Goal: Task Accomplishment & Management: Manage account settings

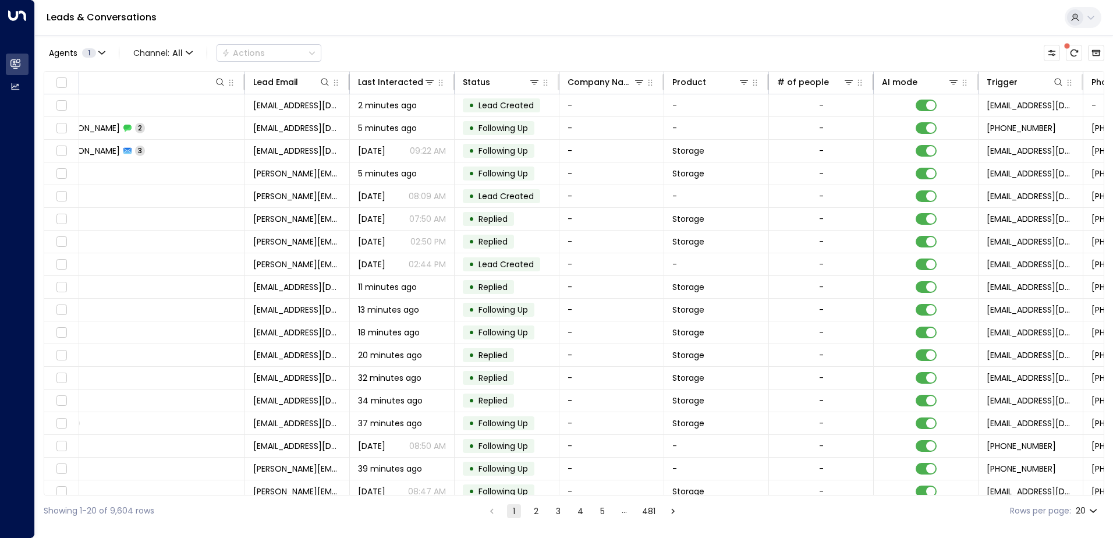
scroll to position [0, 397]
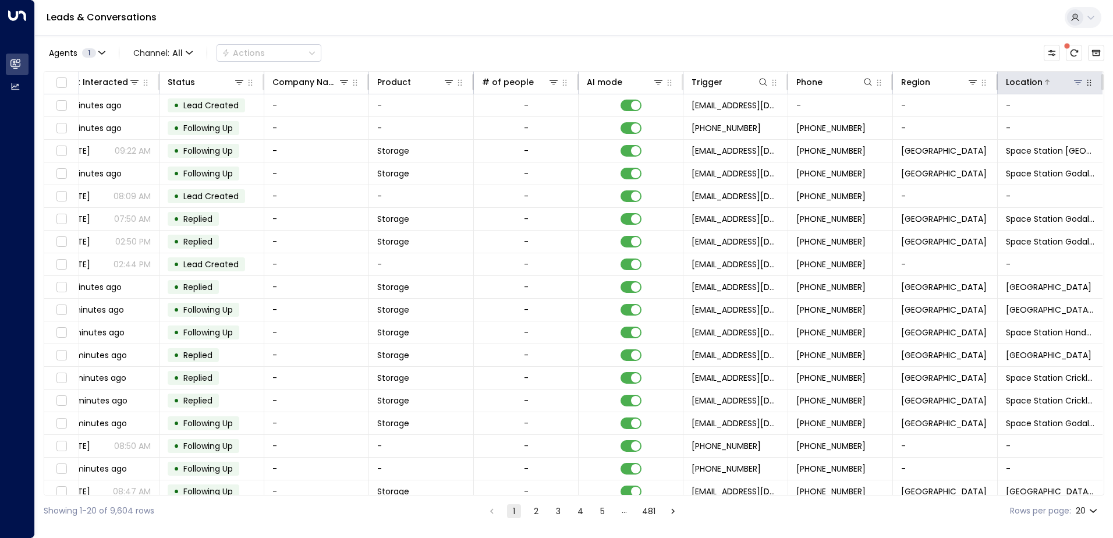
click at [1027, 86] on div "Location" at bounding box center [1024, 82] width 37 height 14
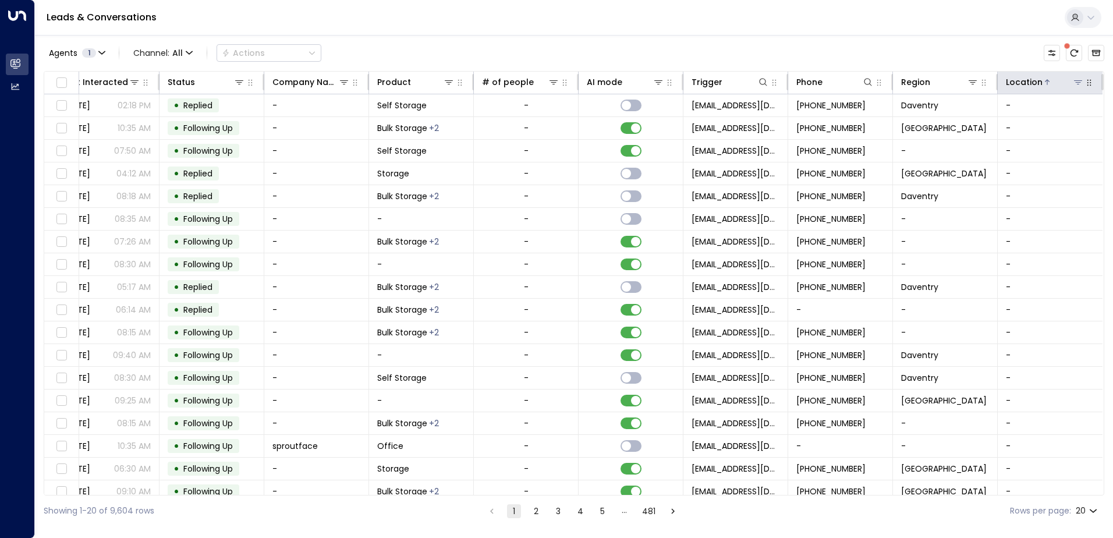
click at [1027, 86] on div "Location" at bounding box center [1024, 82] width 37 height 14
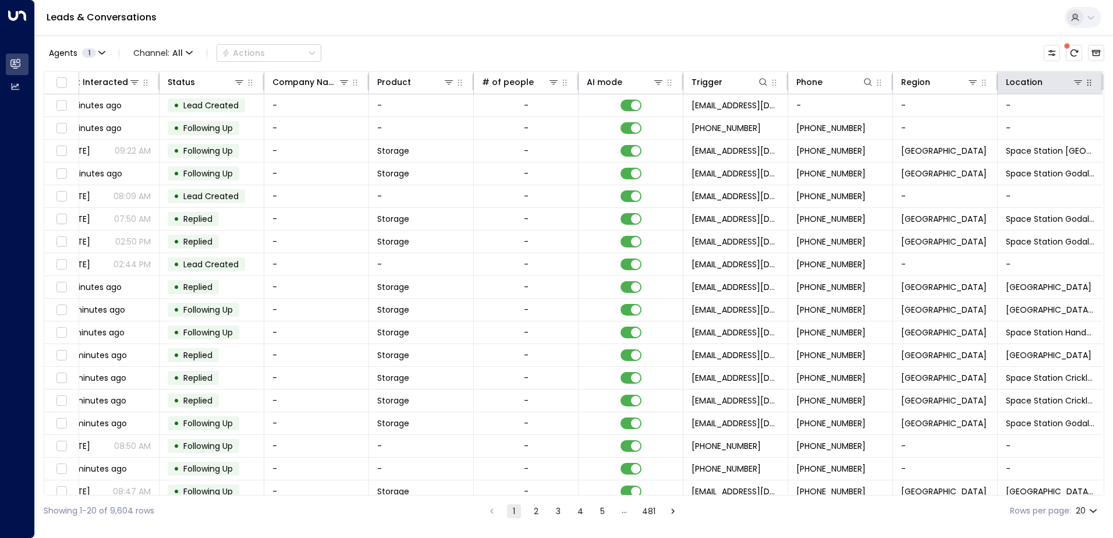
click at [1086, 83] on icon "button" at bounding box center [1089, 82] width 9 height 9
click at [1074, 86] on icon at bounding box center [1078, 81] width 9 height 9
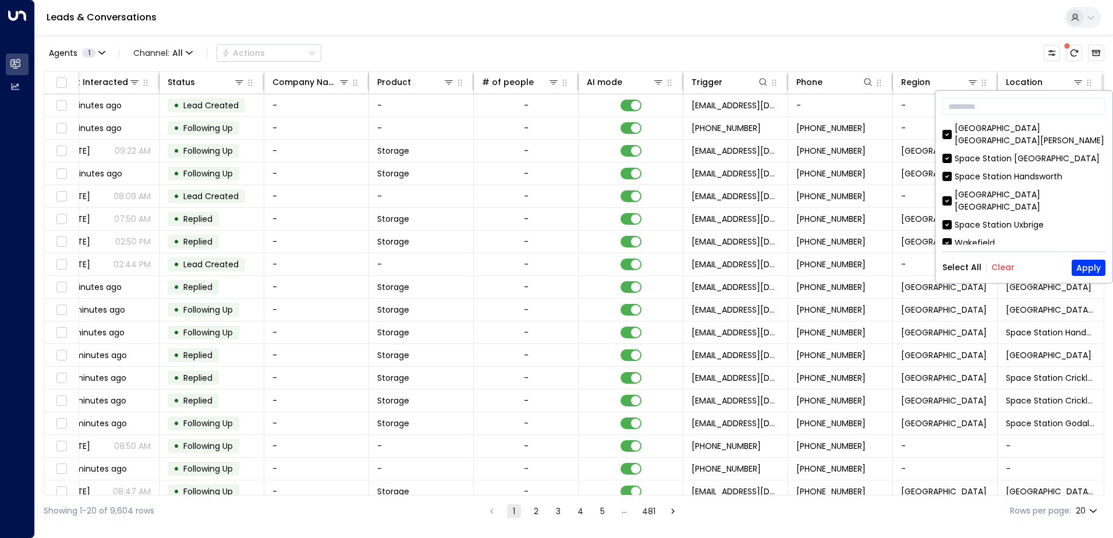
click at [1003, 273] on div "Select All Clear Apply" at bounding box center [1024, 268] width 163 height 16
click at [1002, 267] on button "Clear" at bounding box center [1003, 267] width 23 height 9
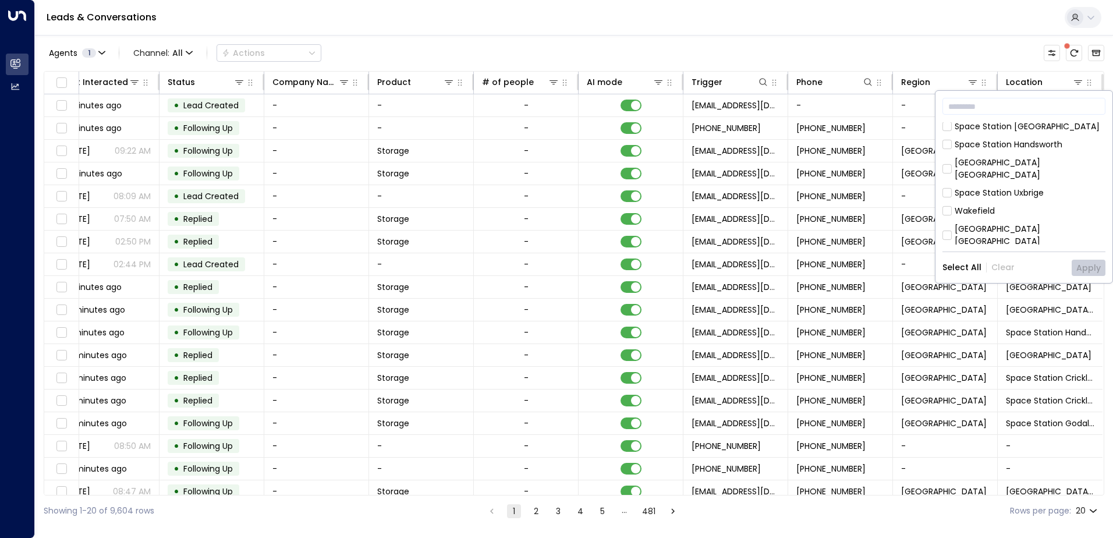
scroll to position [58, 0]
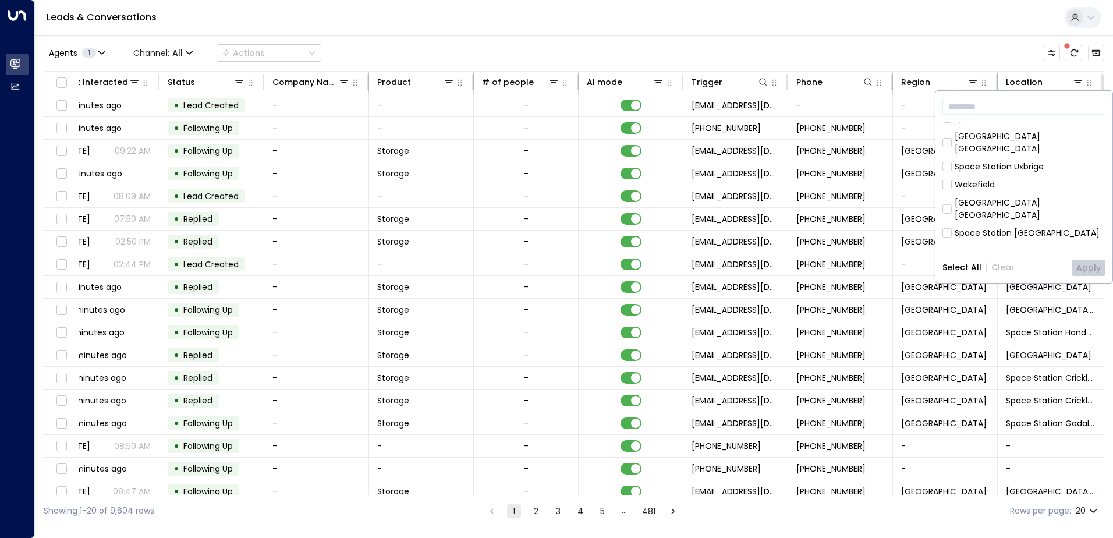
click at [1025, 224] on div "[GEOGRAPHIC_DATA] [GEOGRAPHIC_DATA][PERSON_NAME] [GEOGRAPHIC_DATA] [GEOGRAPHIC_…" at bounding box center [1024, 183] width 163 height 122
click at [1023, 263] on div "Space Station Godalming" at bounding box center [1007, 269] width 104 height 12
click at [1087, 268] on button "Apply" at bounding box center [1089, 268] width 34 height 16
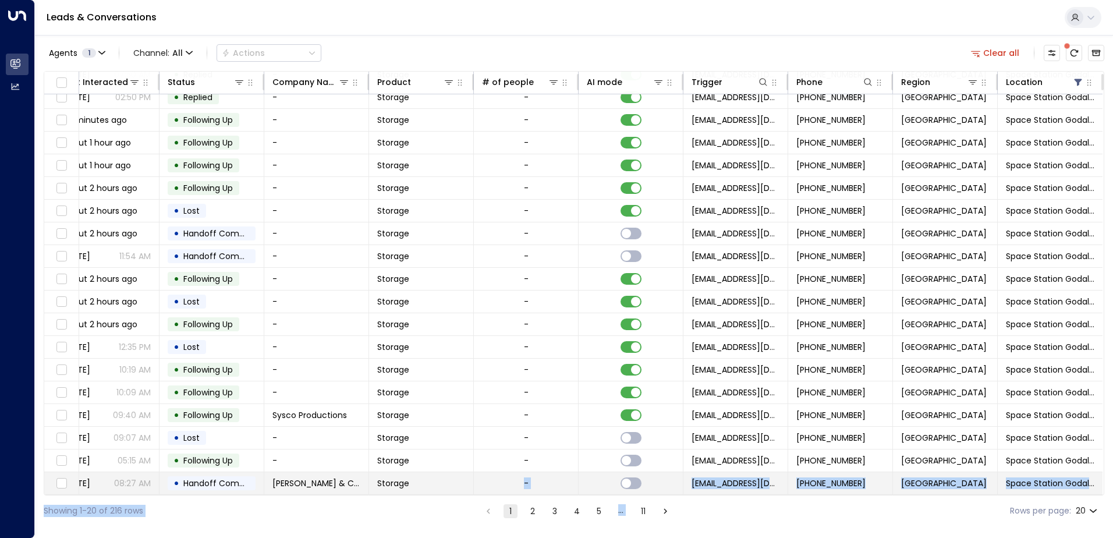
drag, startPoint x: 650, startPoint y: 496, endPoint x: 450, endPoint y: 483, distance: 200.7
click at [450, 483] on div "Agents 1 Channel: All Actions Clear all Lead Name Lead Email Last Interacted St…" at bounding box center [574, 280] width 1061 height 491
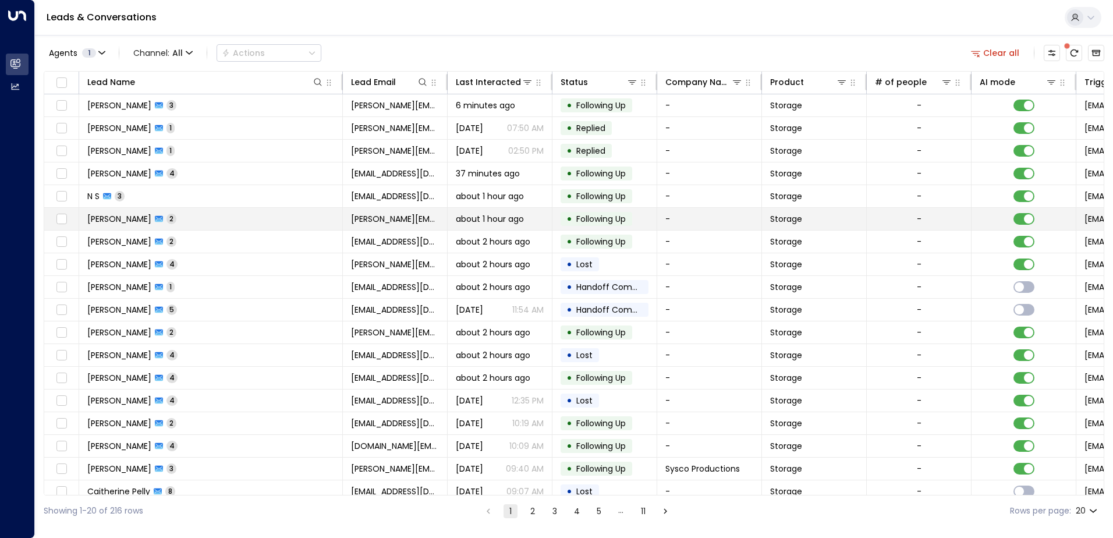
click at [215, 222] on td "[PERSON_NAME] 2" at bounding box center [211, 219] width 264 height 22
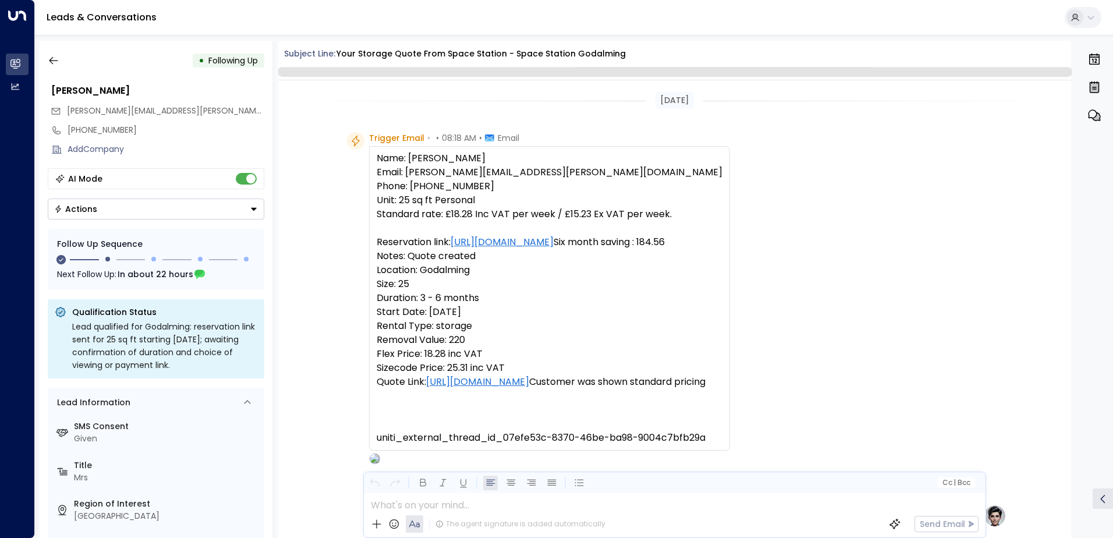
scroll to position [947, 0]
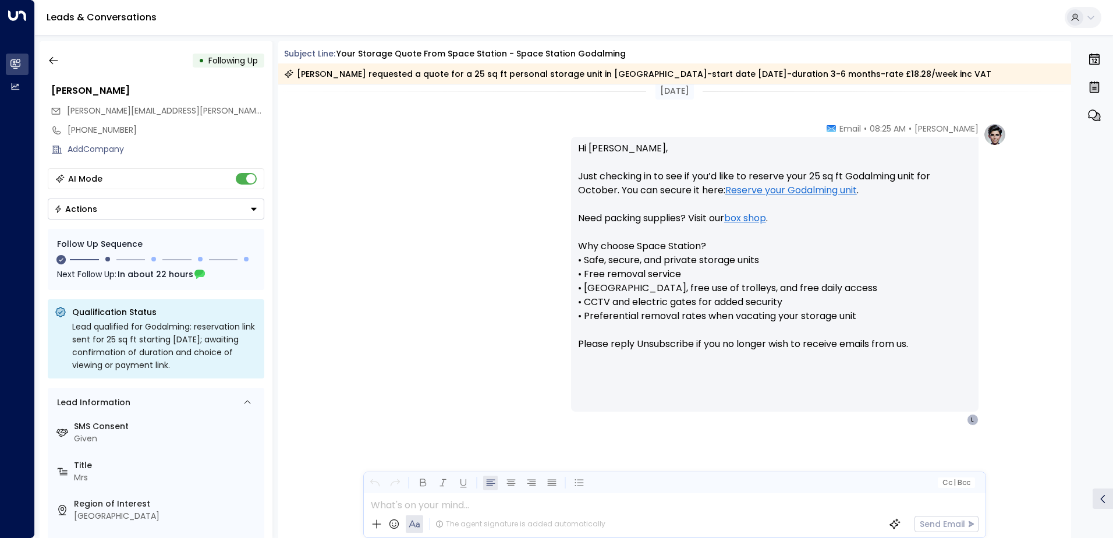
click at [250, 189] on div "AI Mode" at bounding box center [156, 178] width 217 height 21
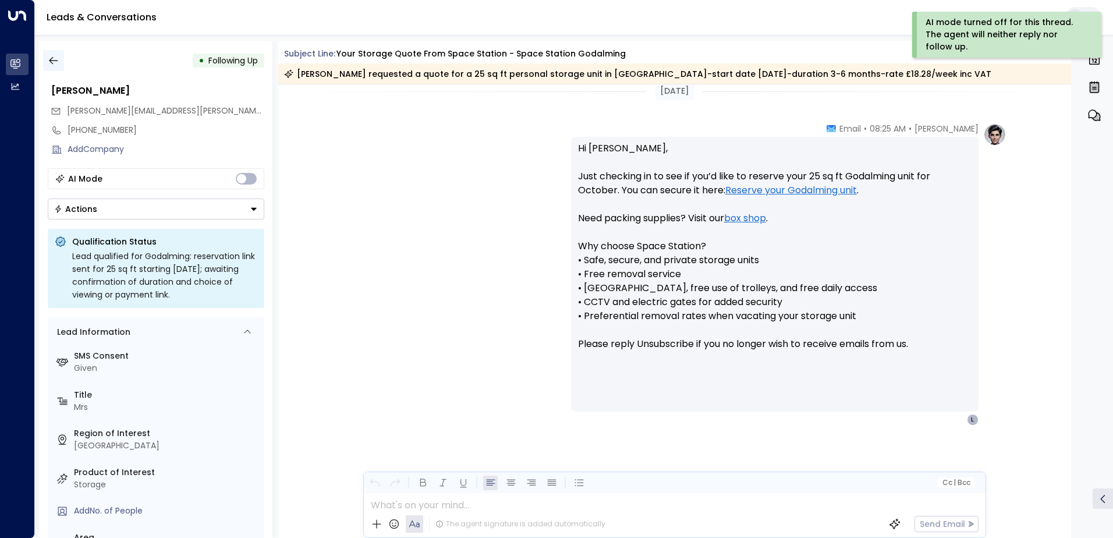
click at [48, 56] on icon "button" at bounding box center [54, 61] width 12 height 12
